Goal: Information Seeking & Learning: Learn about a topic

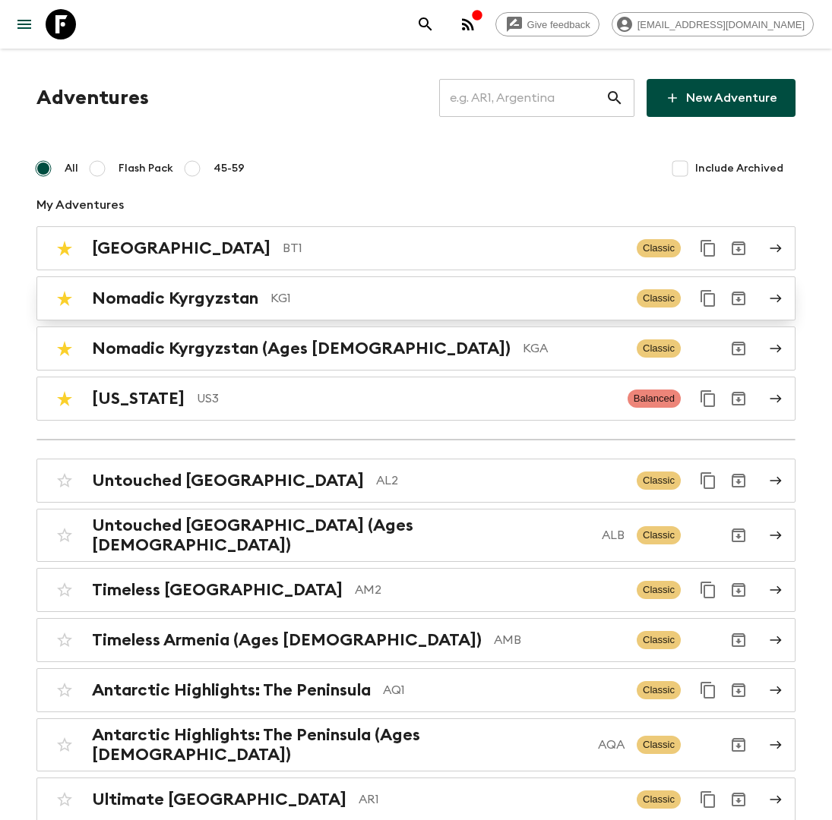
click at [289, 292] on p "KG1" at bounding box center [447, 298] width 354 height 18
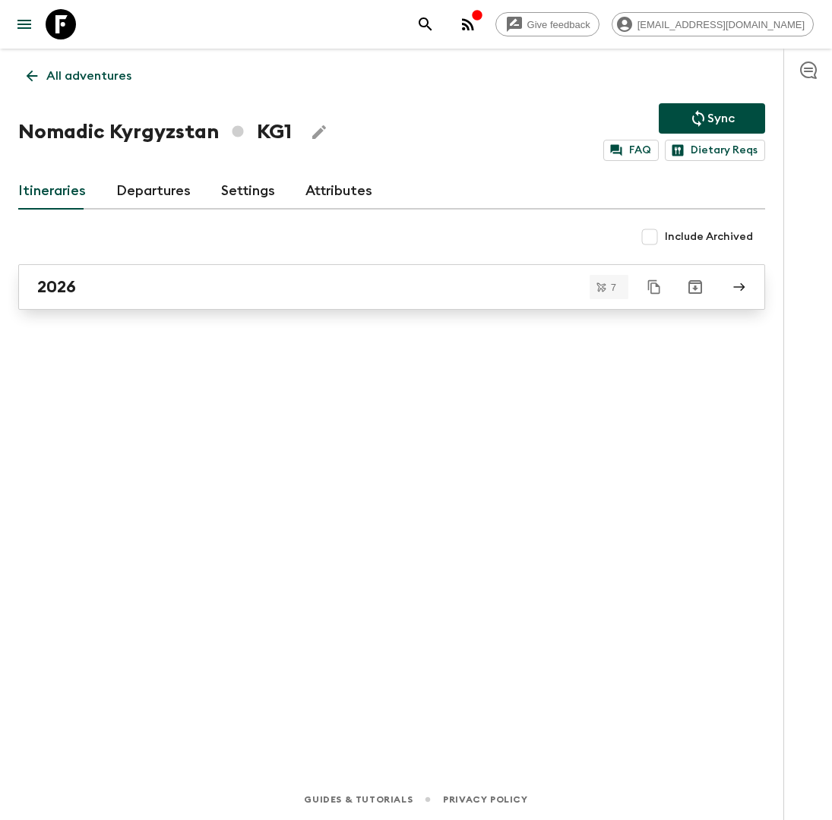
click at [280, 280] on div "2026" at bounding box center [377, 287] width 680 height 20
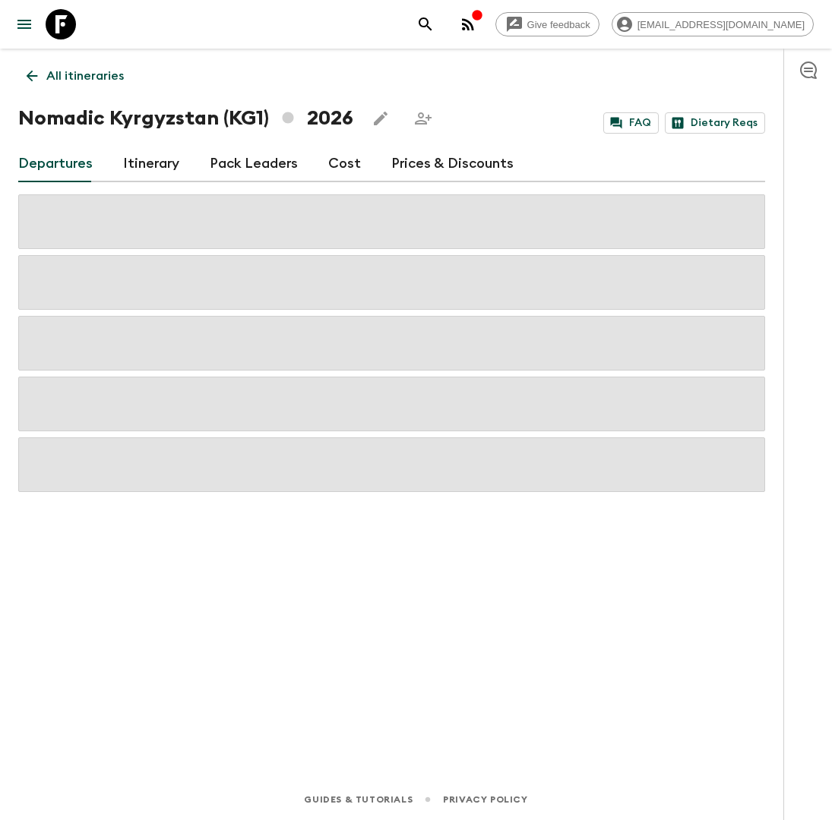
click at [130, 169] on link "Itinerary" at bounding box center [151, 164] width 56 height 36
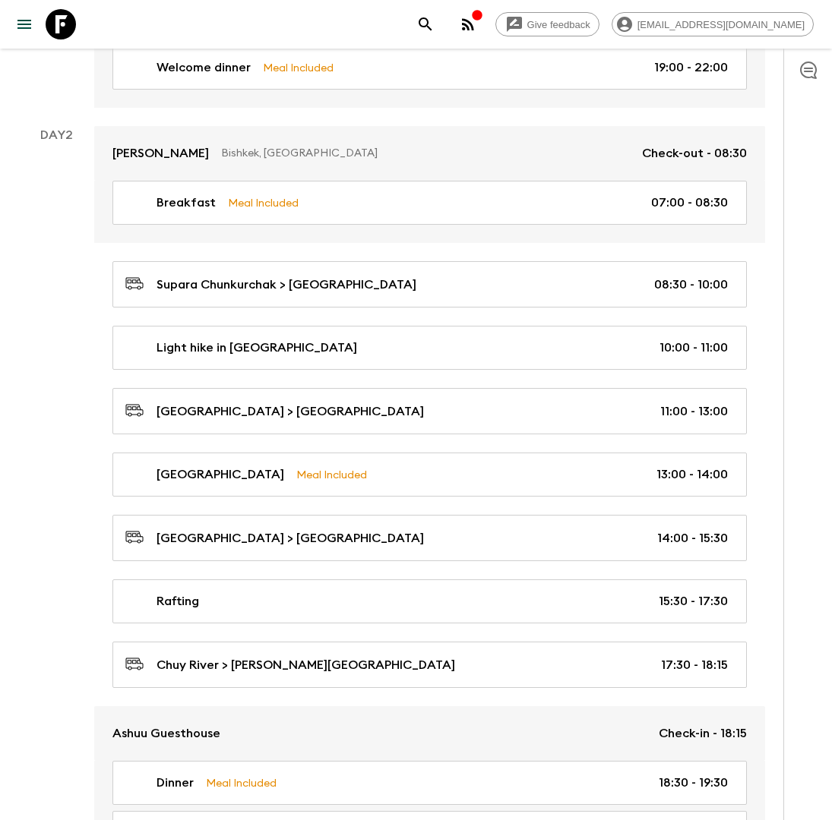
scroll to position [449, 0]
